Goal: Transaction & Acquisition: Purchase product/service

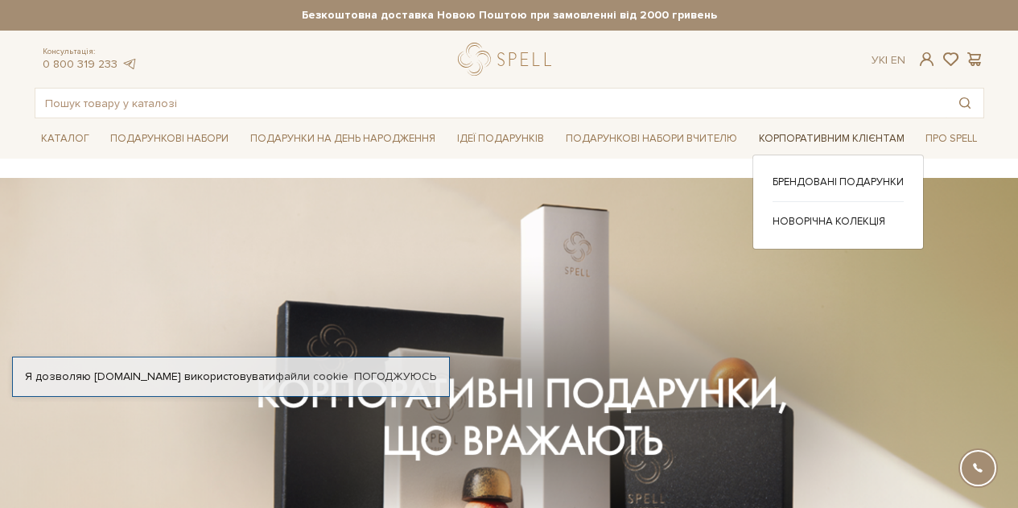
click at [798, 128] on link "Корпоративним клієнтам" at bounding box center [832, 138] width 159 height 25
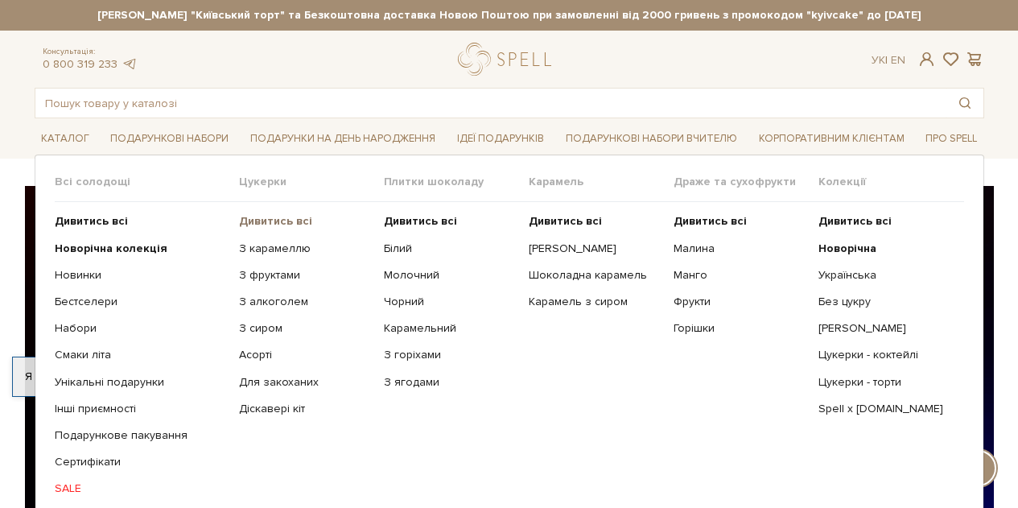
click at [266, 220] on b "Дивитись всі" at bounding box center [275, 221] width 73 height 14
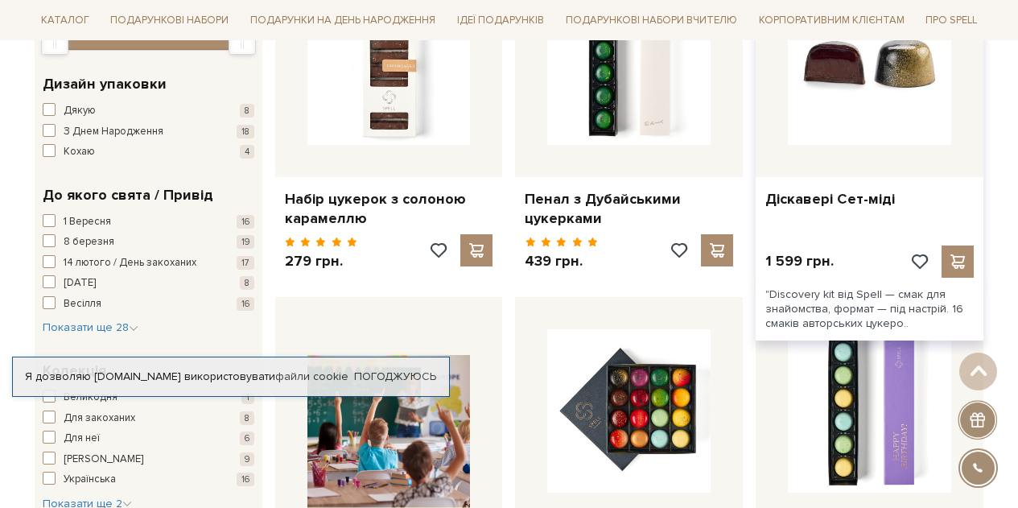
scroll to position [564, 0]
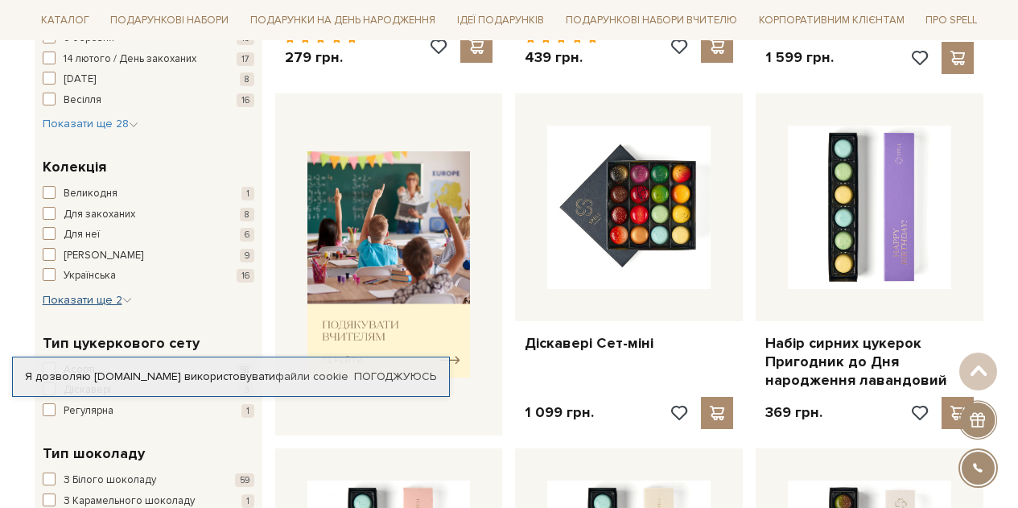
click at [103, 301] on span "Показати ще 2" at bounding box center [87, 300] width 89 height 14
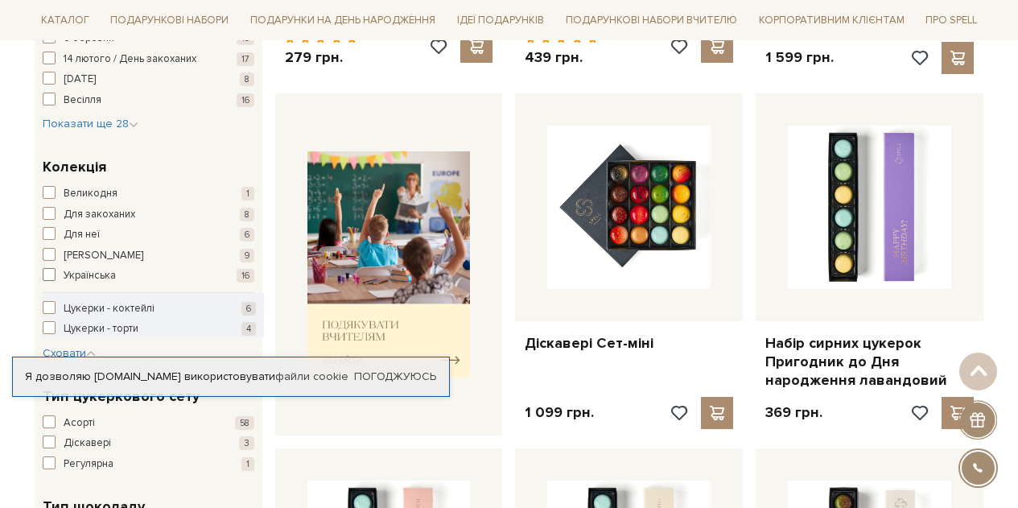
click at [99, 272] on span "Українська" at bounding box center [90, 276] width 52 height 16
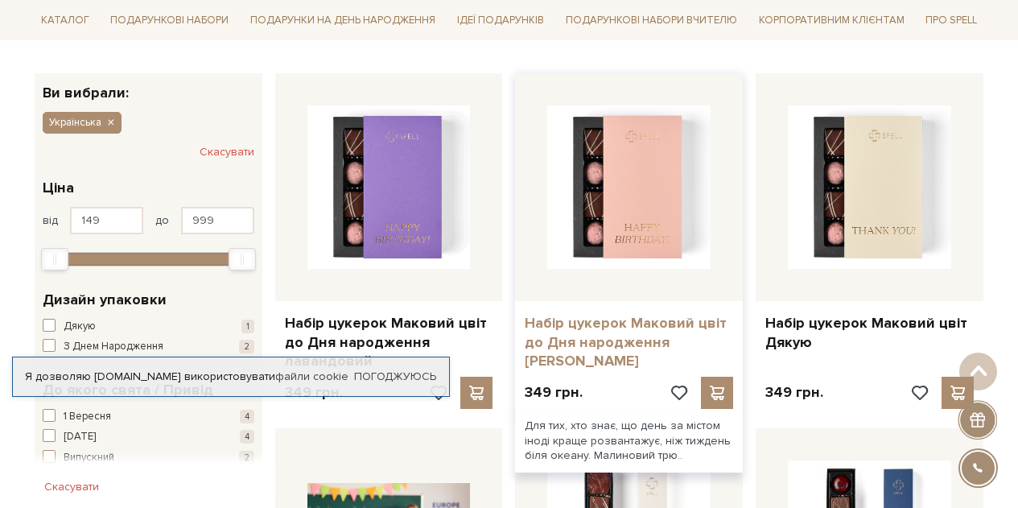
scroll to position [256, 0]
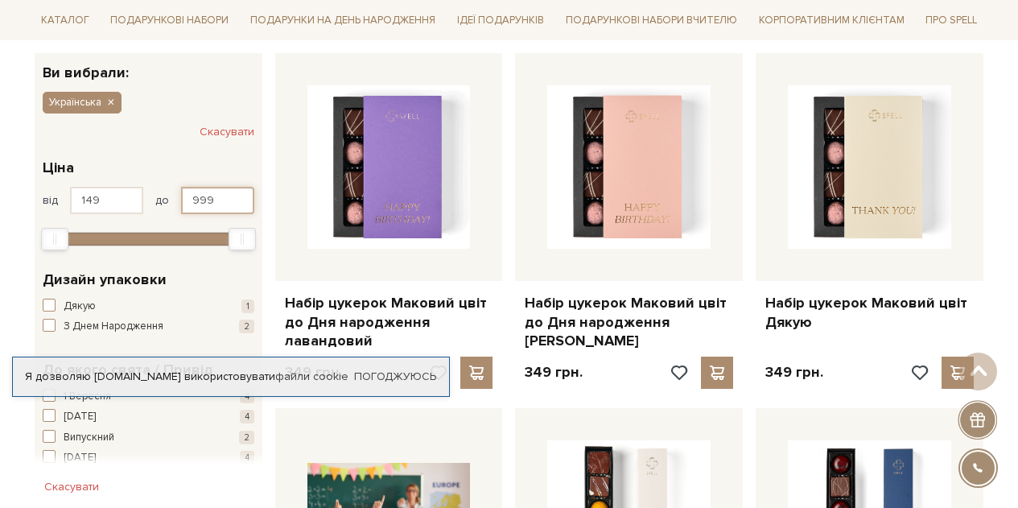
drag, startPoint x: 216, startPoint y: 205, endPoint x: 179, endPoint y: 205, distance: 37.0
click at [179, 205] on div "від 149 до 999" at bounding box center [149, 200] width 212 height 27
type input "250"
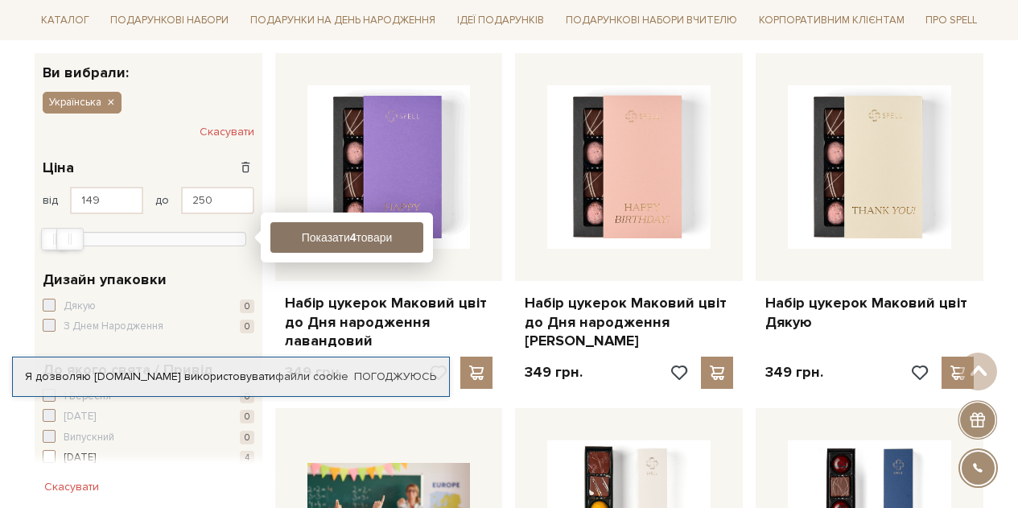
click at [349, 231] on b "4" at bounding box center [352, 237] width 6 height 13
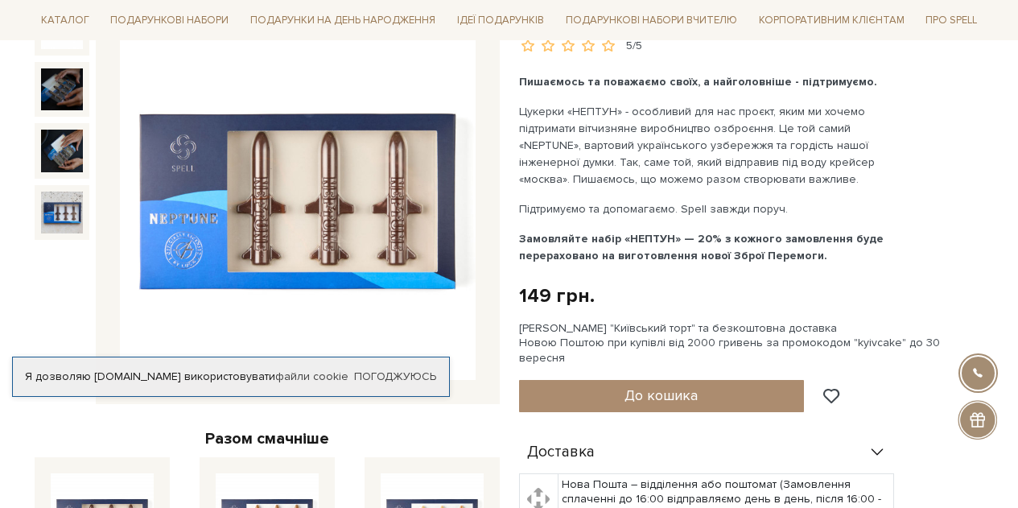
scroll to position [242, 0]
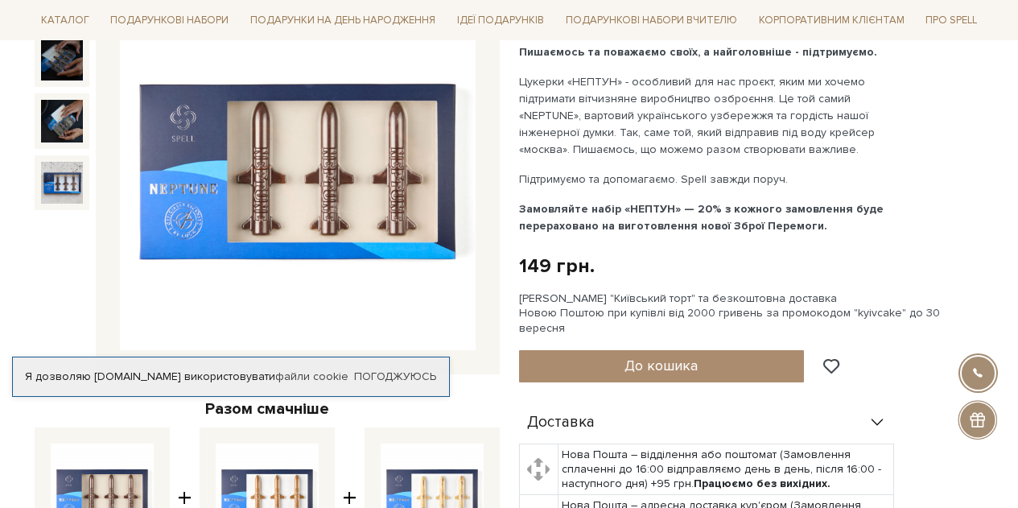
click at [300, 232] on img at bounding box center [298, 173] width 356 height 356
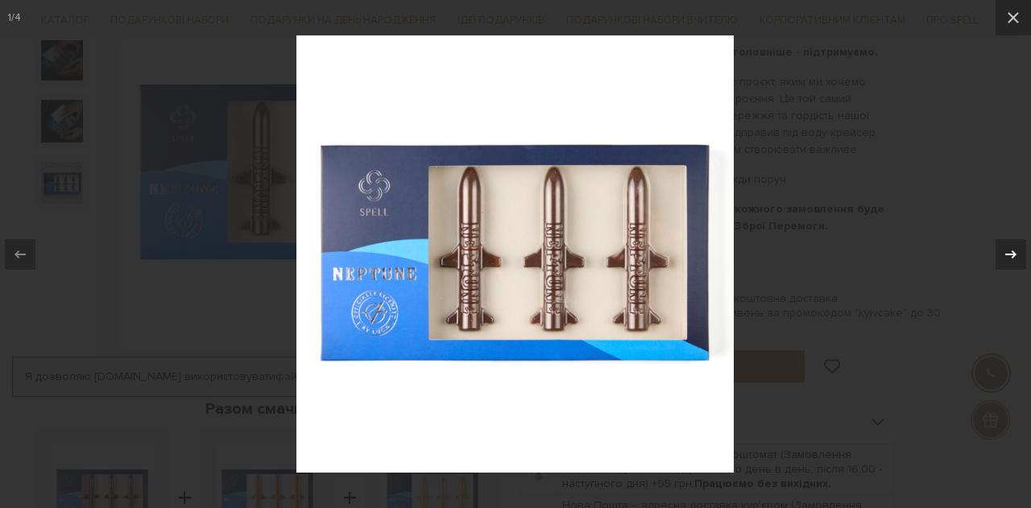
click at [1010, 258] on icon at bounding box center [1010, 254] width 19 height 19
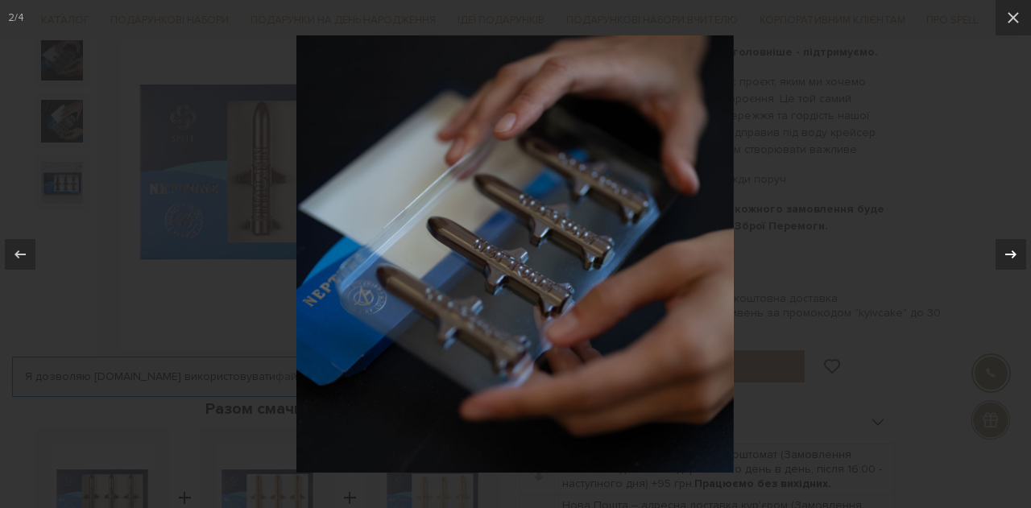
click at [1010, 258] on icon at bounding box center [1010, 254] width 19 height 19
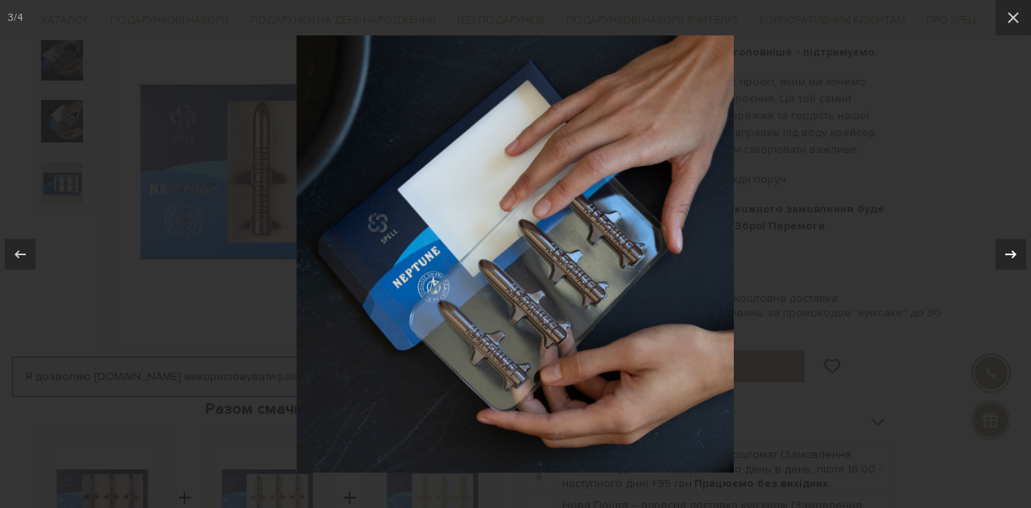
click at [1010, 258] on icon at bounding box center [1010, 254] width 19 height 19
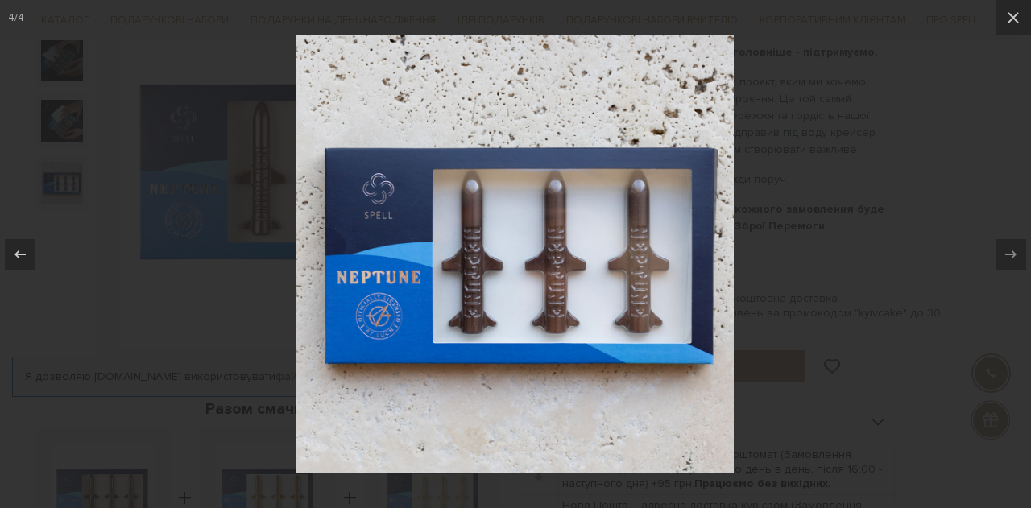
click at [1010, 258] on div "4 / 4" at bounding box center [515, 254] width 1031 height 508
click at [1010, 25] on icon at bounding box center [1012, 17] width 19 height 19
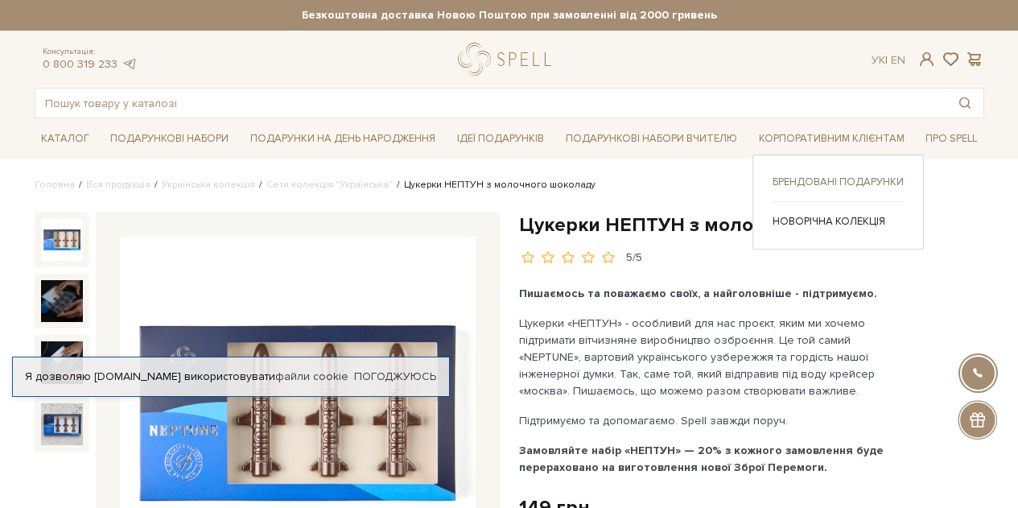
click at [792, 178] on link "Брендовані подарунки" at bounding box center [838, 182] width 131 height 14
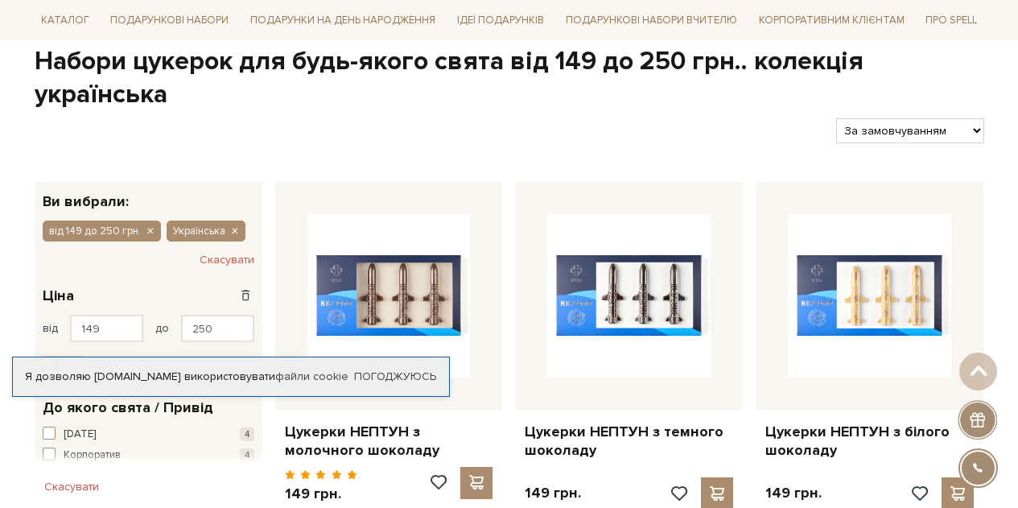
scroll to position [81, 0]
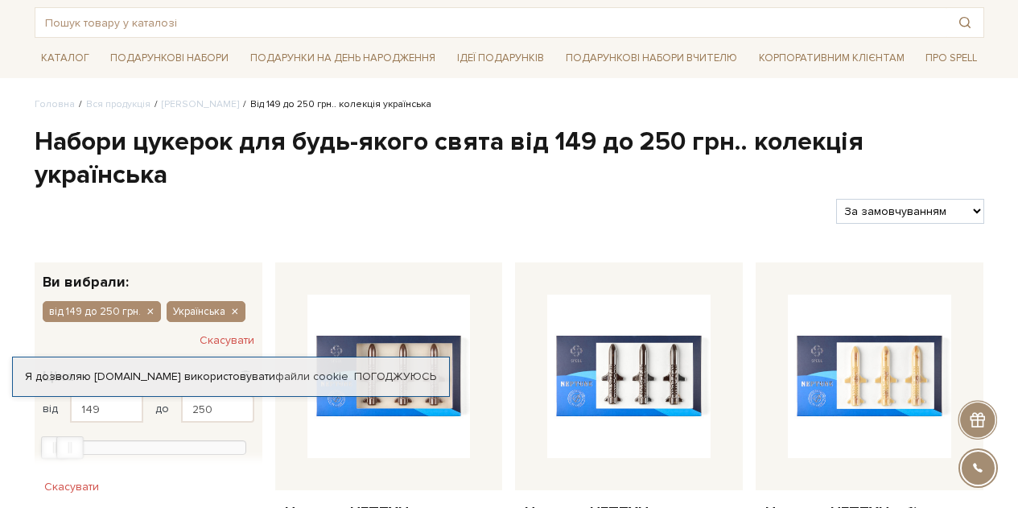
click at [980, 469] on div at bounding box center [979, 468] width 36 height 36
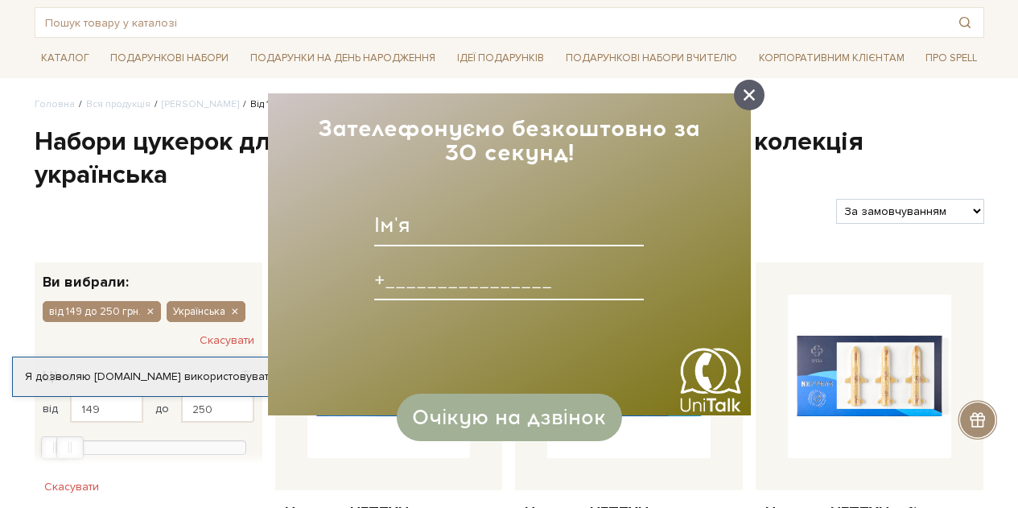
click at [750, 93] on icon at bounding box center [749, 94] width 11 height 11
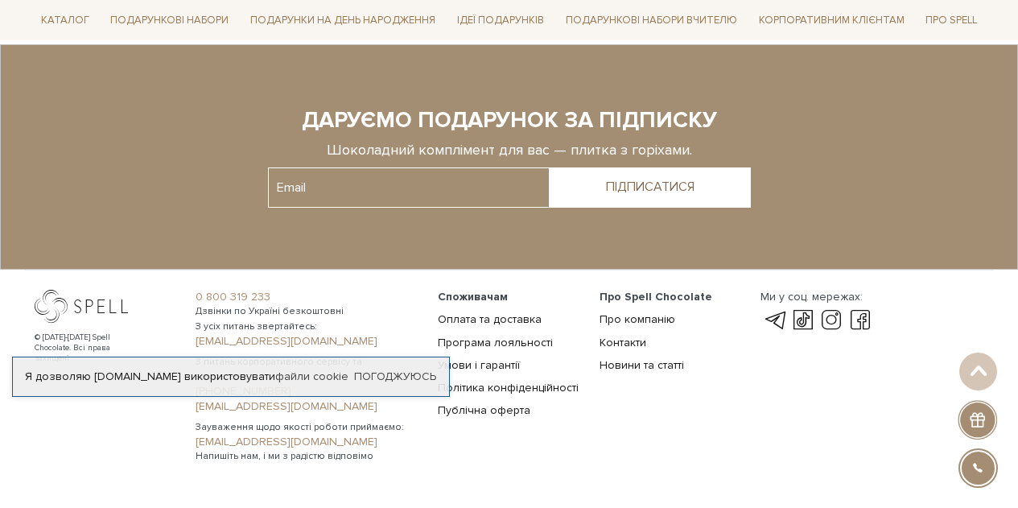
scroll to position [1813, 0]
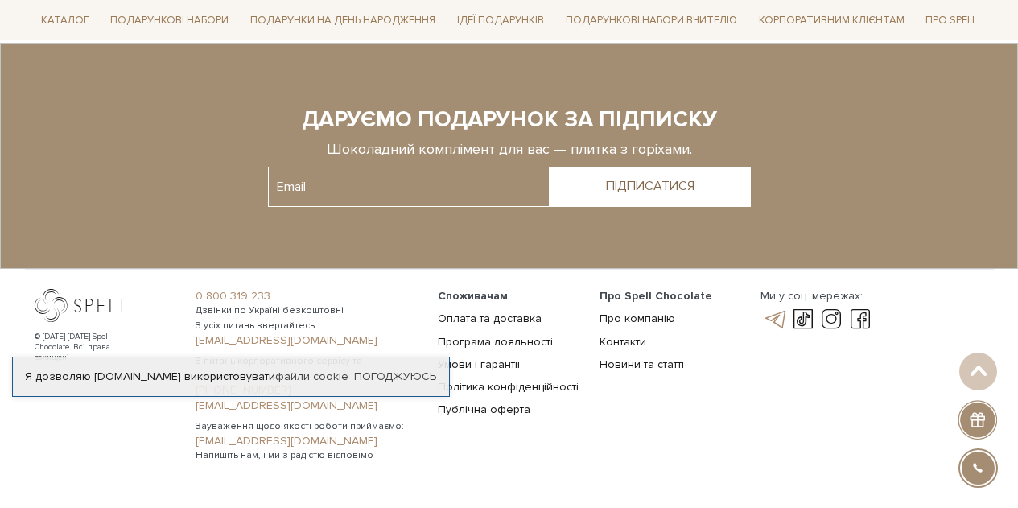
click at [782, 310] on link at bounding box center [774, 319] width 27 height 19
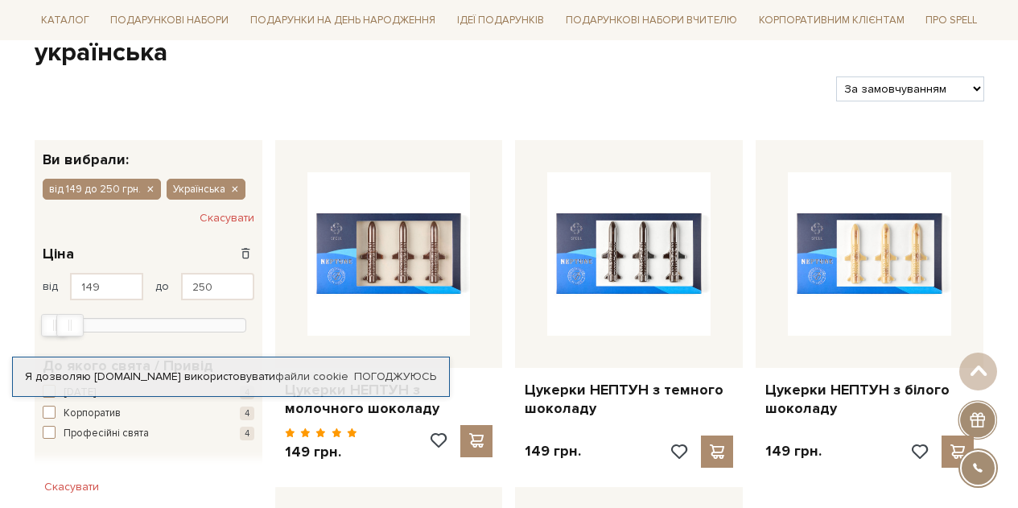
scroll to position [364, 0]
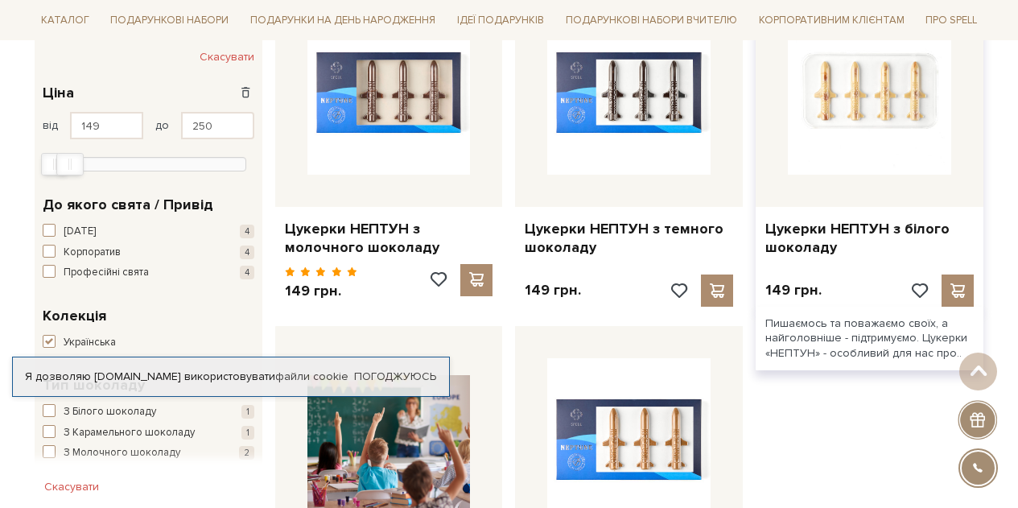
click at [845, 115] on img at bounding box center [869, 92] width 163 height 163
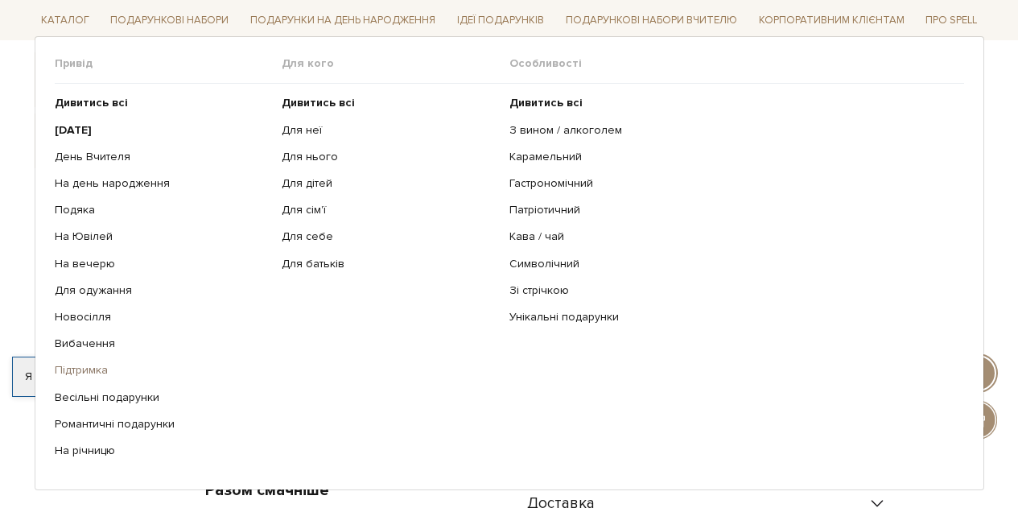
scroll to position [161, 0]
click at [74, 127] on b "[DATE]" at bounding box center [73, 129] width 37 height 14
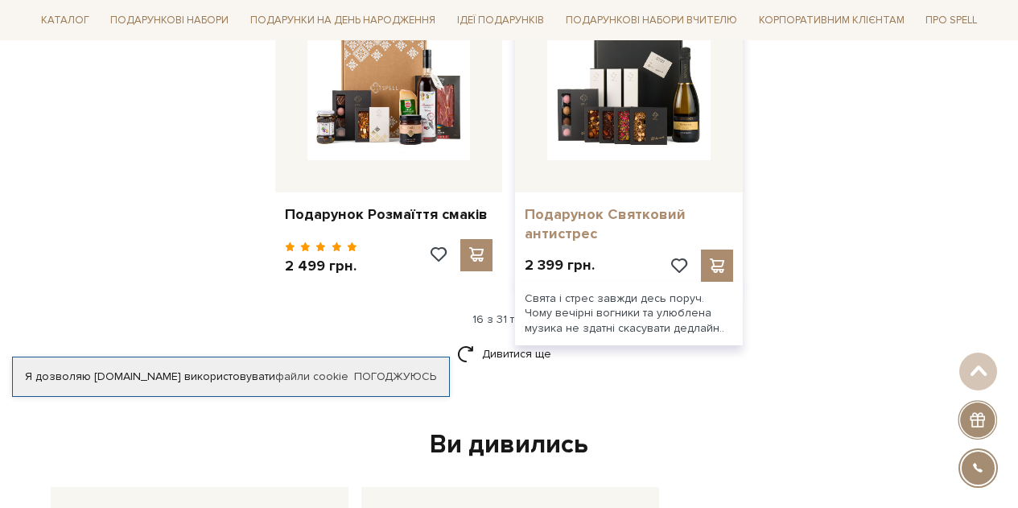
scroll to position [2174, 0]
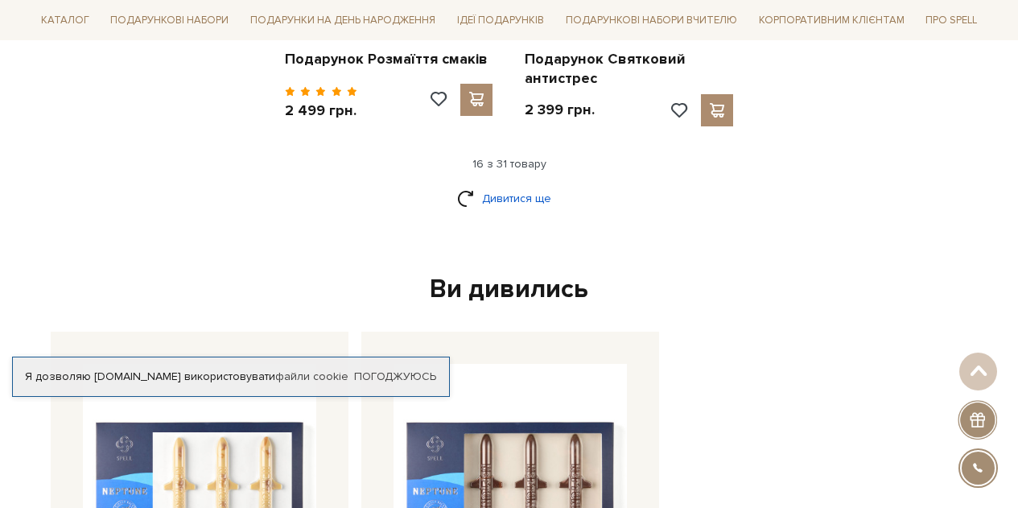
click at [522, 205] on link "Дивитися ще" at bounding box center [509, 198] width 105 height 28
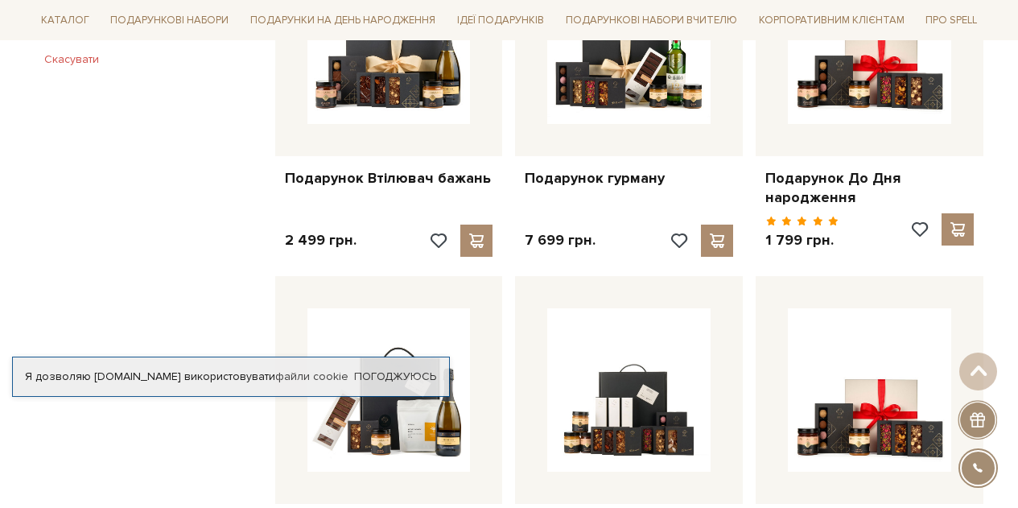
scroll to position [0, 0]
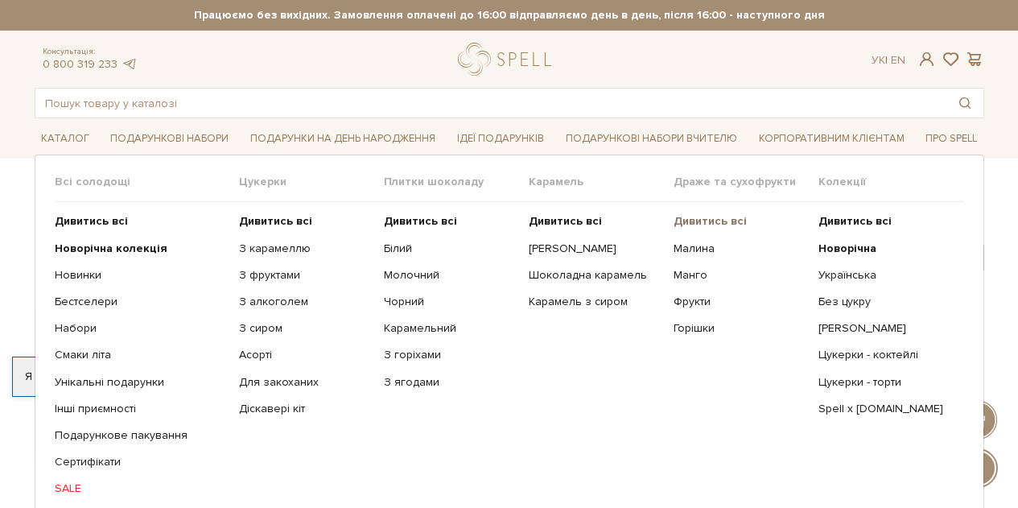
click at [705, 225] on b "Дивитись всі" at bounding box center [710, 221] width 73 height 14
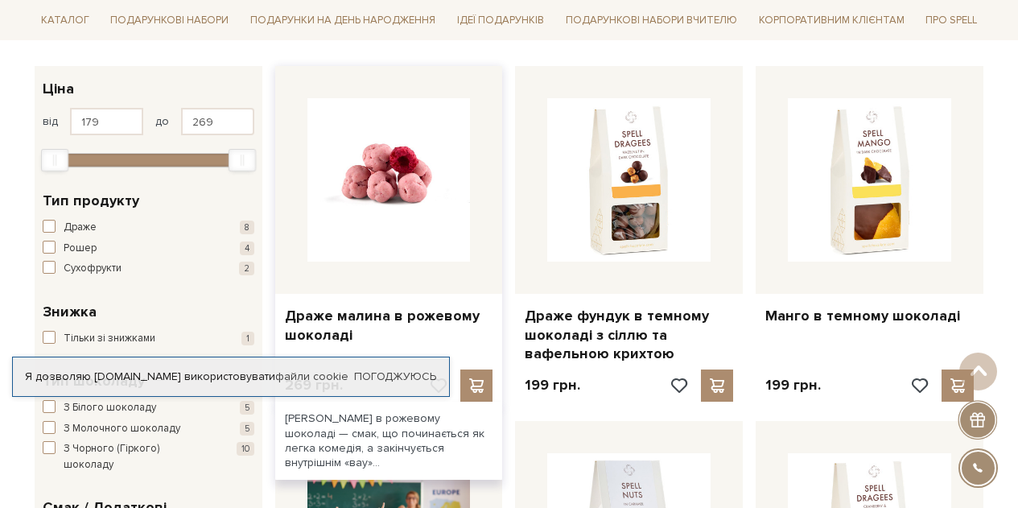
scroll to position [242, 0]
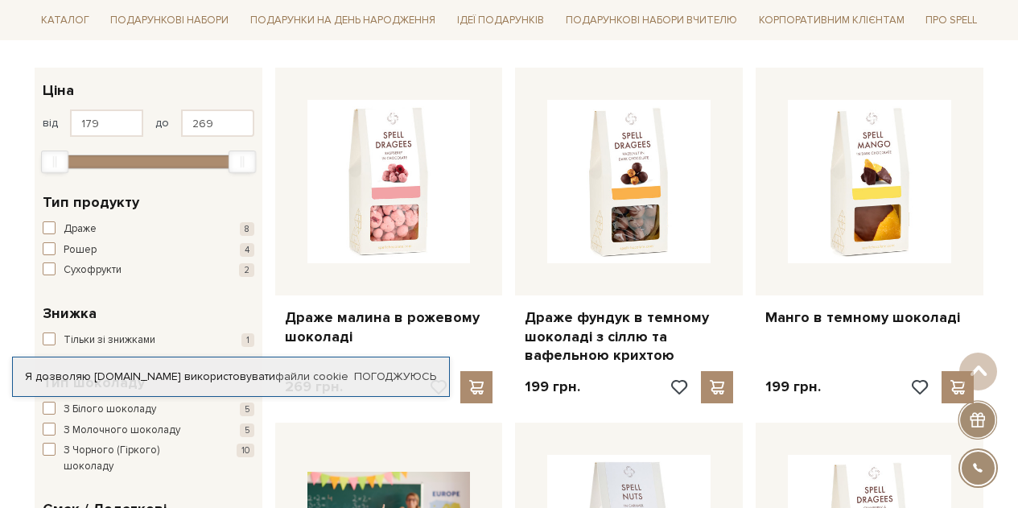
drag, startPoint x: 366, startPoint y: 177, endPoint x: 783, endPoint y: 59, distance: 432.8
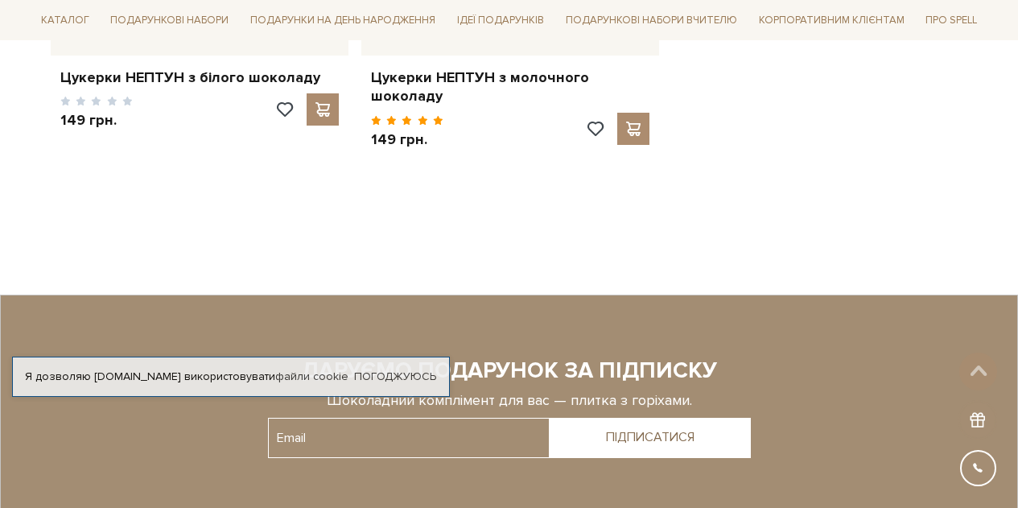
scroll to position [2644, 0]
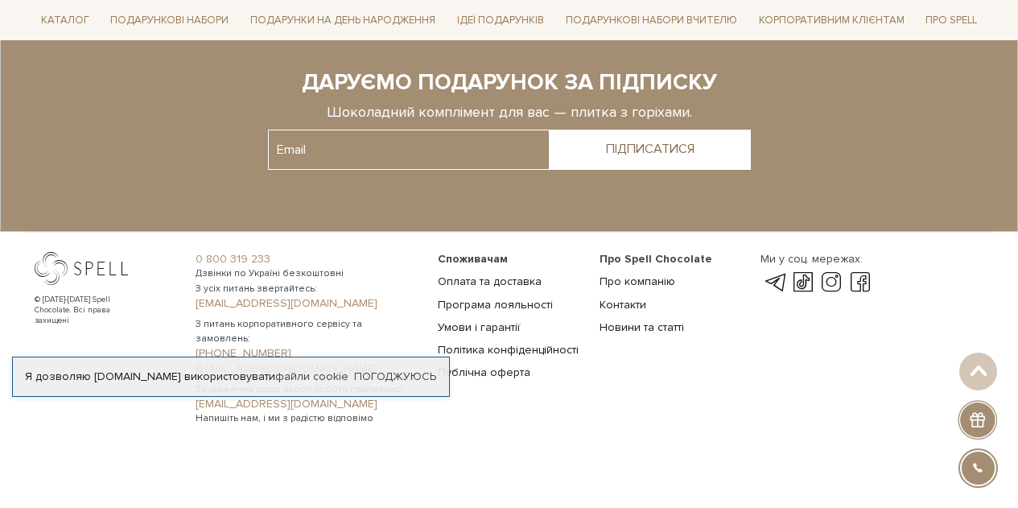
click at [964, 471] on div at bounding box center [979, 468] width 36 height 36
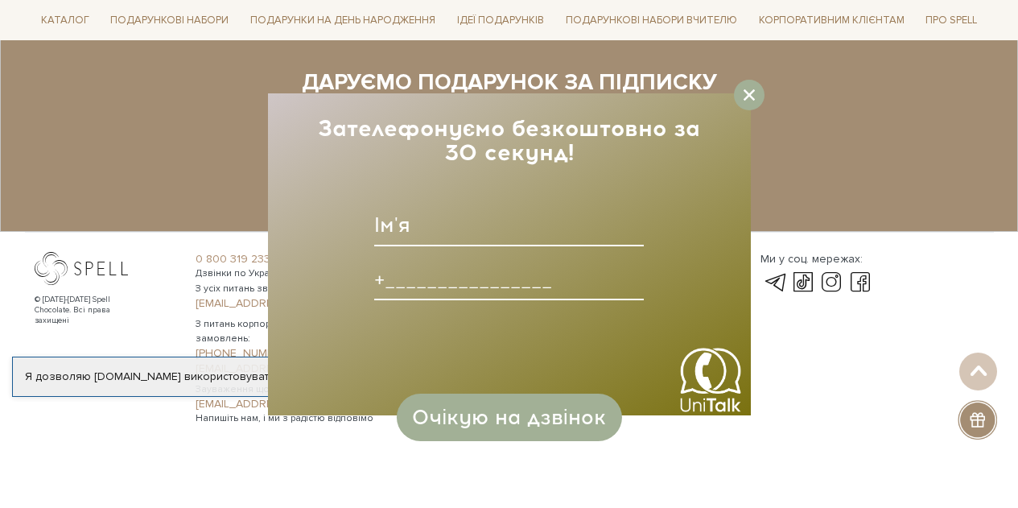
click at [457, 214] on input at bounding box center [509, 226] width 270 height 42
type input "Юлія"
click at [412, 288] on input at bounding box center [509, 279] width 270 height 42
type input "+380983373978____"
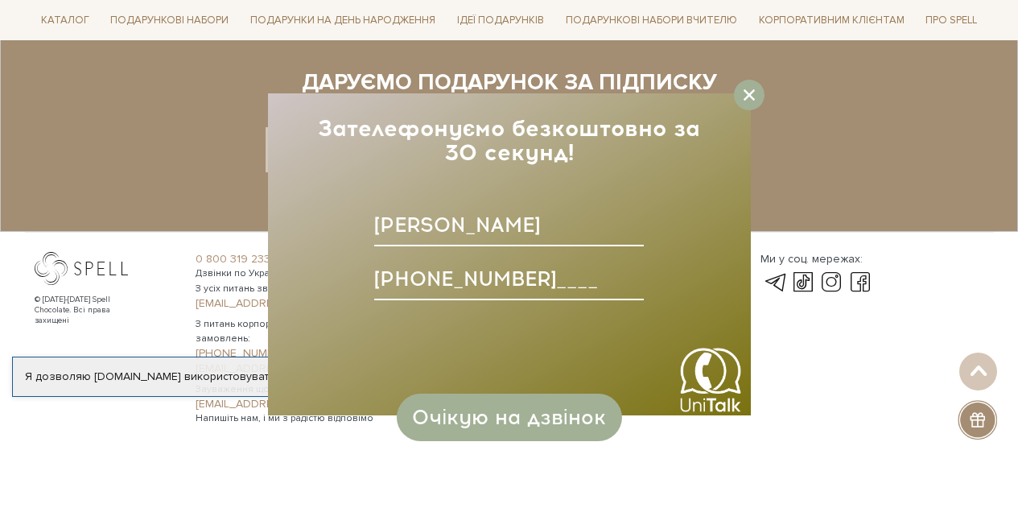
type input "julia17dnz@gmail.com"
type input "+380983373978____"
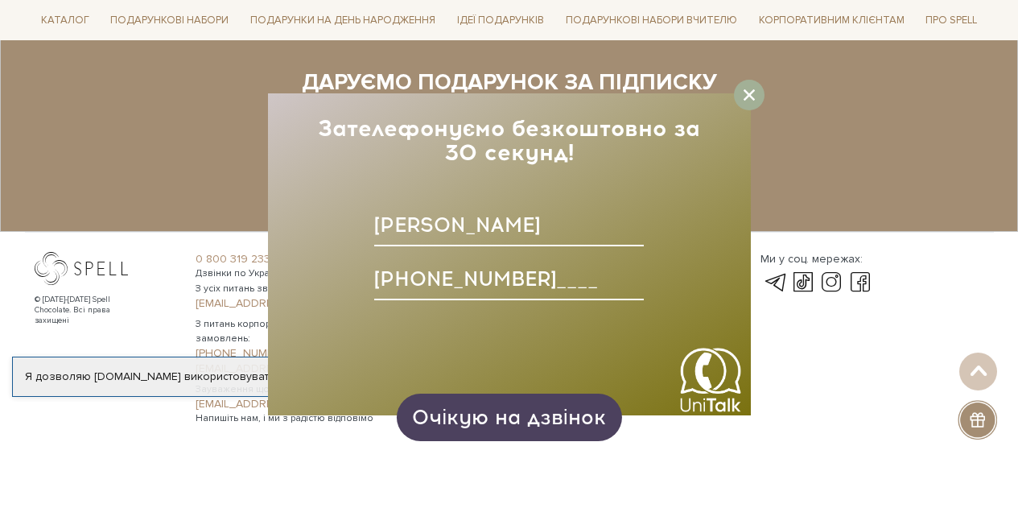
click at [547, 410] on span "Очікую на дзвінок" at bounding box center [508, 417] width 193 height 24
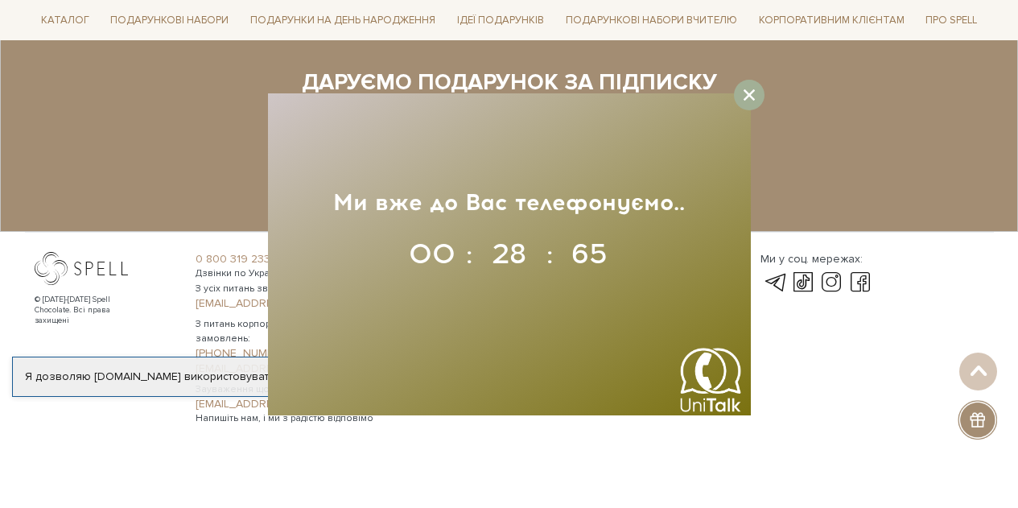
click at [873, 154] on div at bounding box center [509, 119] width 920 height 111
click at [762, 94] on div at bounding box center [749, 95] width 31 height 31
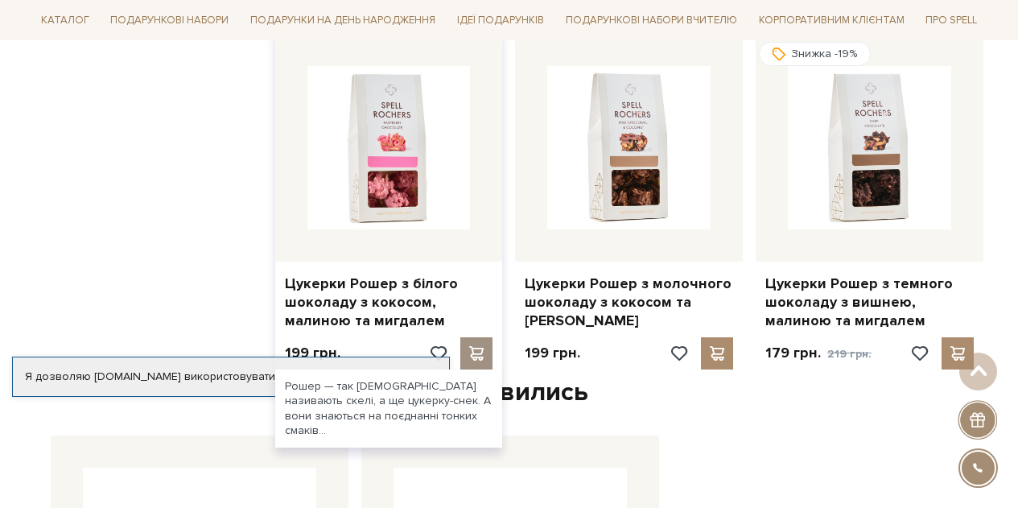
scroll to position [2000, 0]
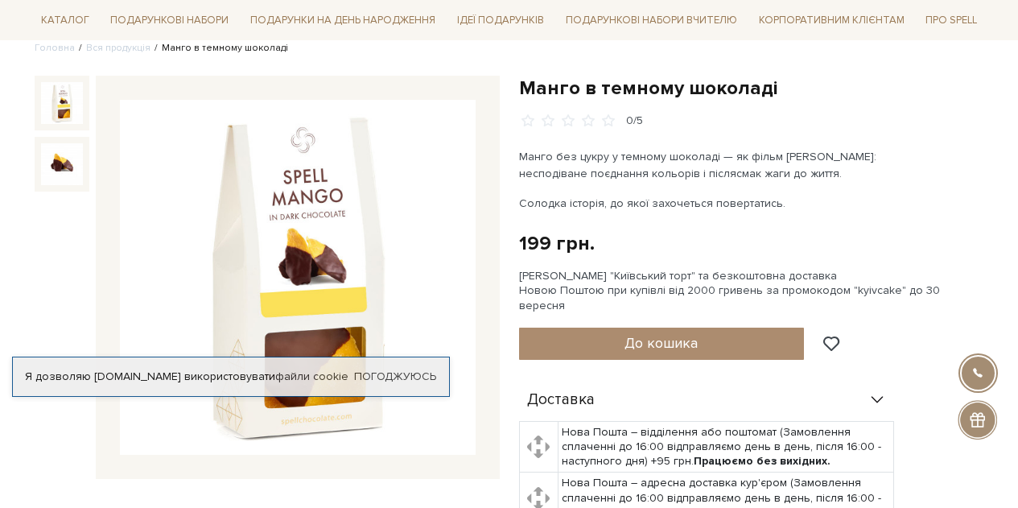
scroll to position [81, 0]
